Goal: Information Seeking & Learning: Find specific page/section

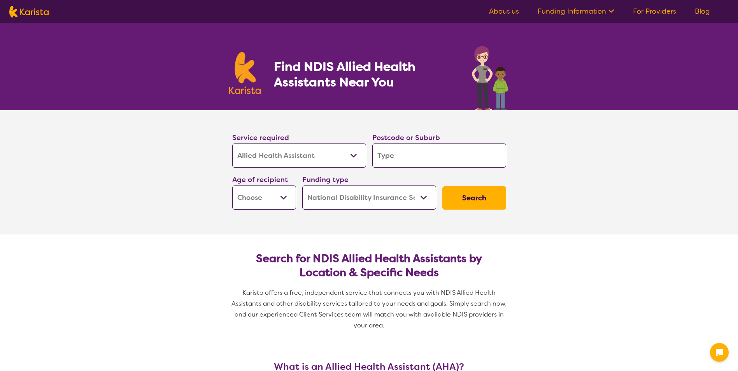
select select "Allied Health Assistant"
select select "NDIS"
select select "Allied Health Assistant"
select select "NDIS"
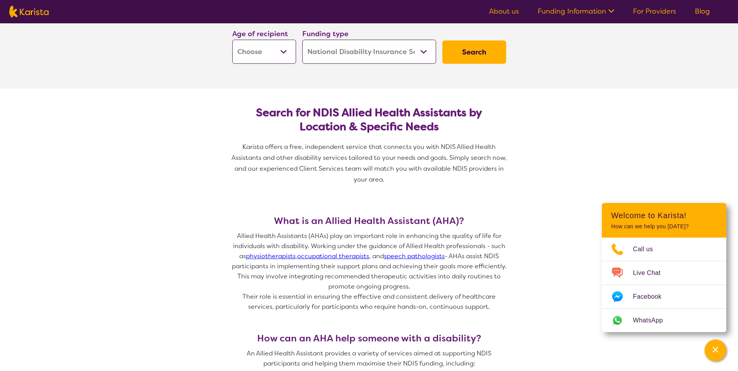
scroll to position [78, 0]
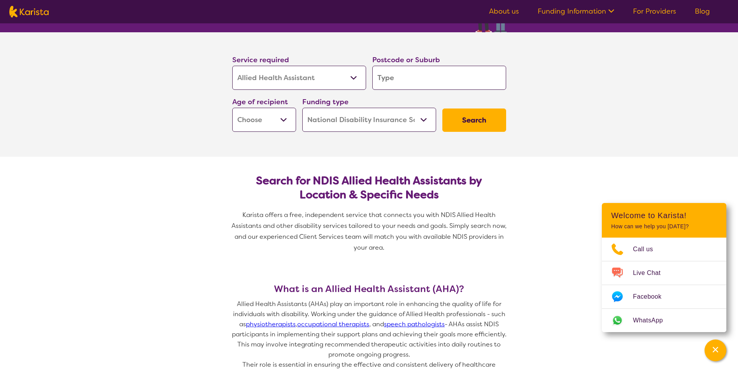
click at [467, 74] on input "search" at bounding box center [439, 78] width 134 height 24
type input "a"
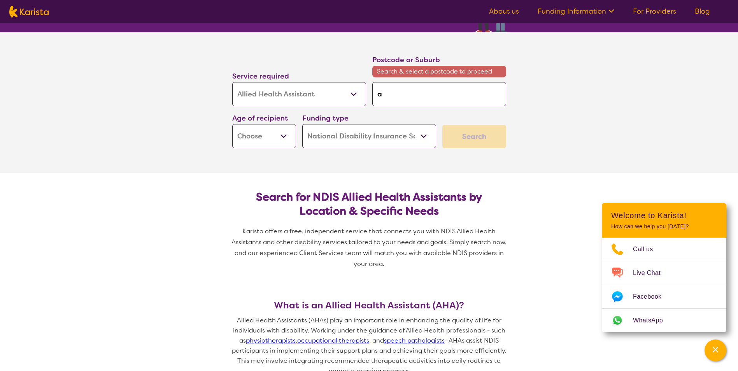
type input "at"
type input "ath"
